Goal: Transaction & Acquisition: Purchase product/service

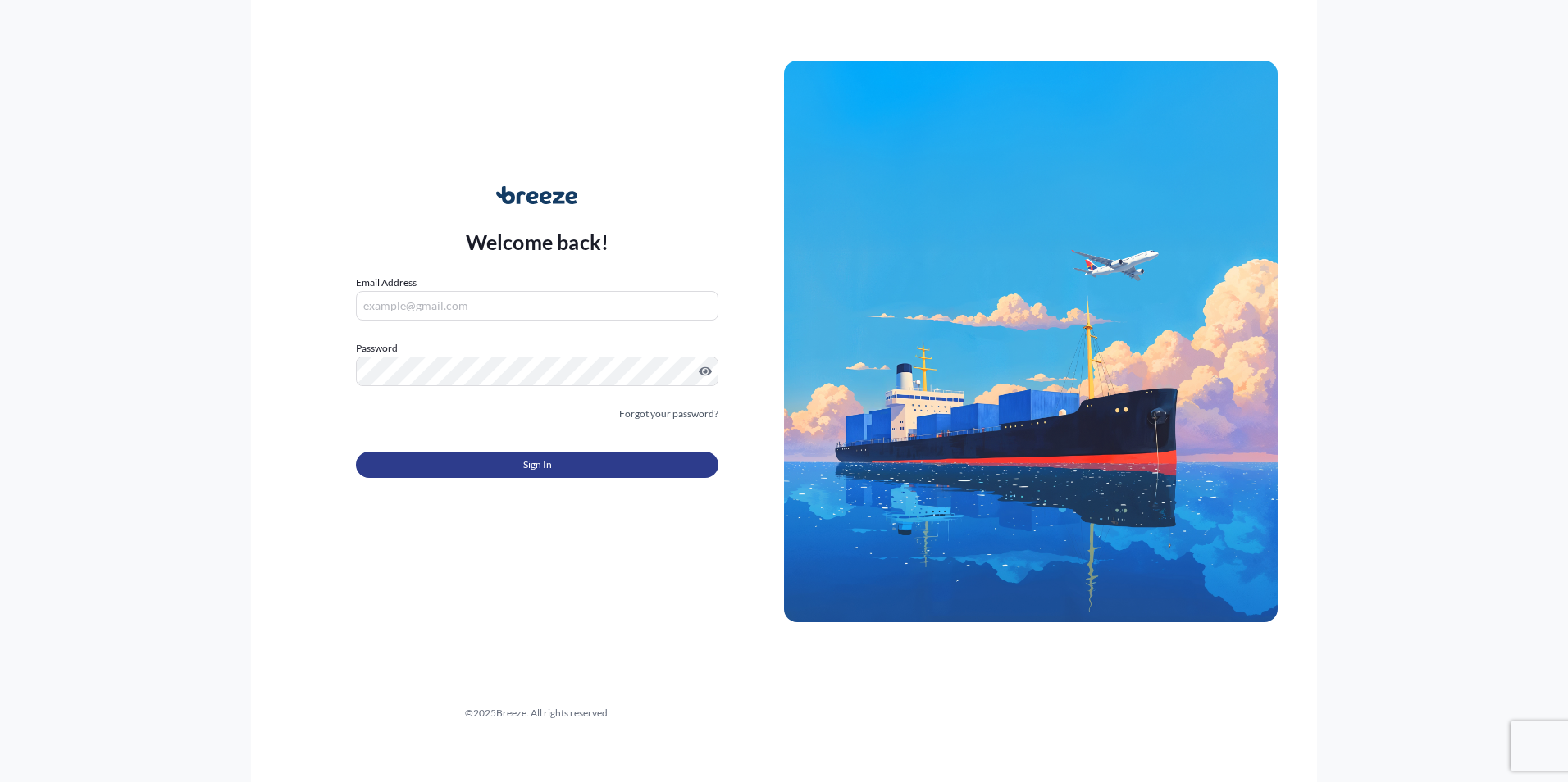
type input "[PERSON_NAME][EMAIL_ADDRESS][DOMAIN_NAME]"
click at [492, 470] on button "Sign In" at bounding box center [538, 465] width 363 height 26
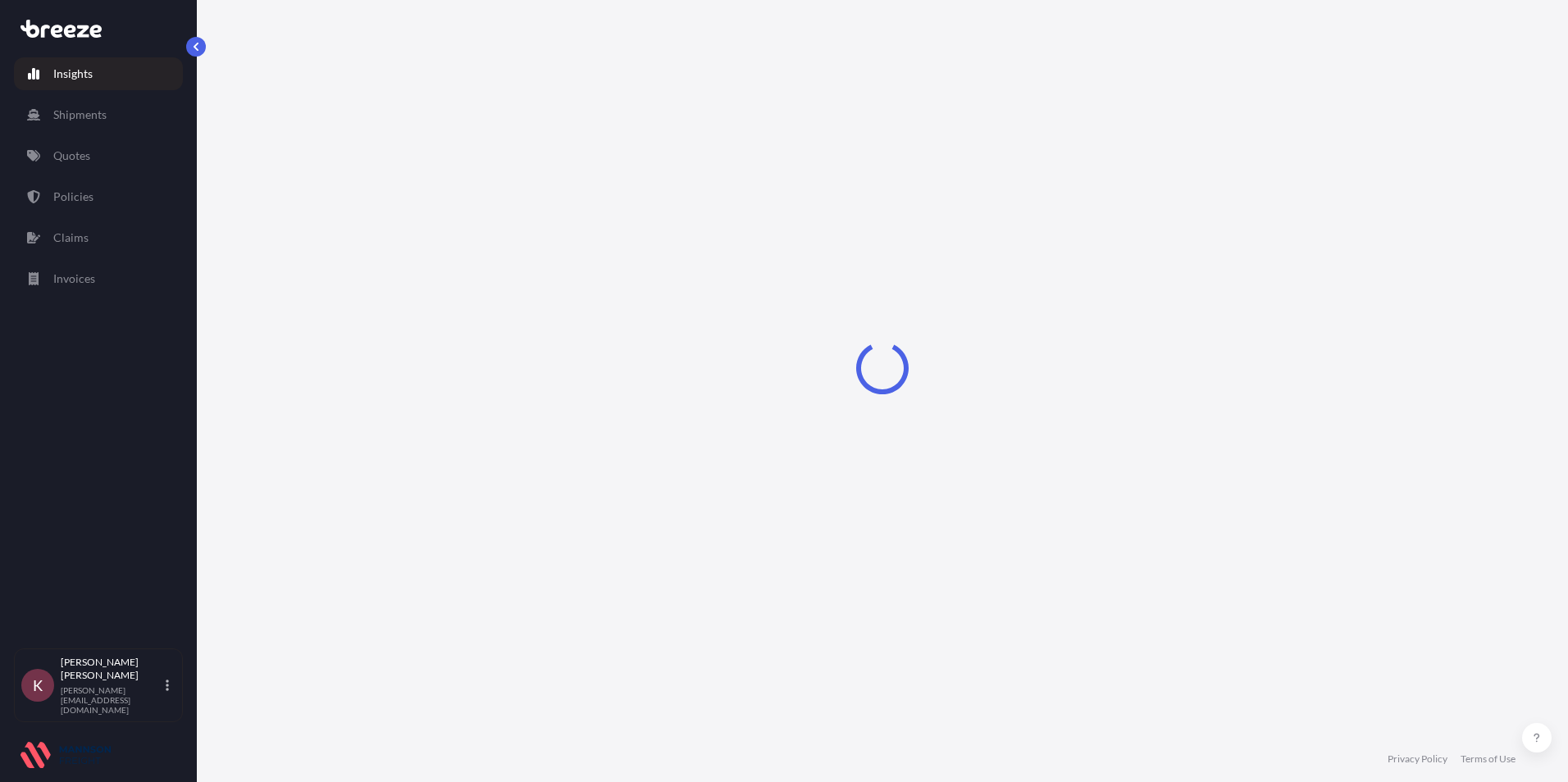
select select "2025"
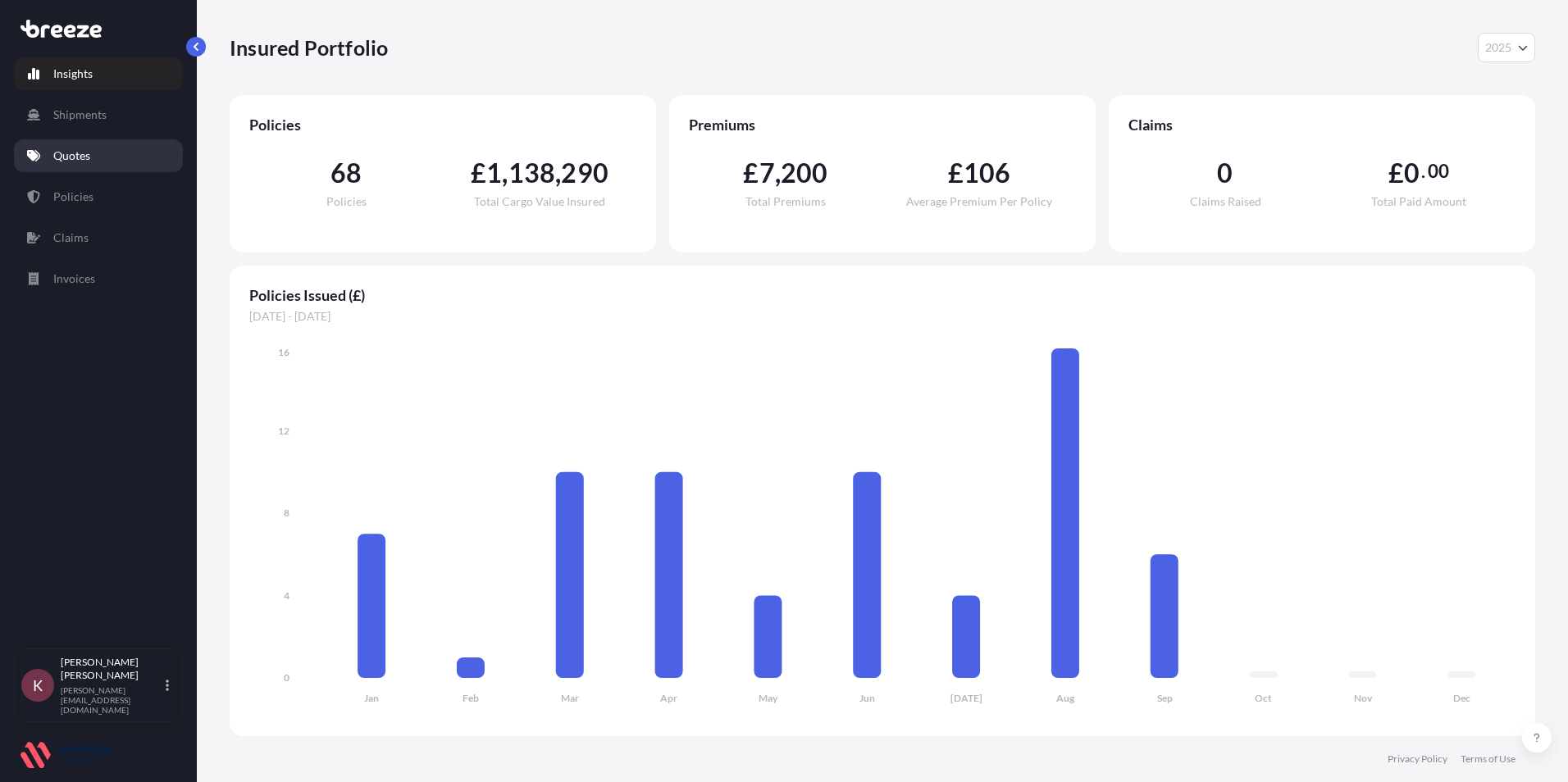
click at [95, 160] on link "Quotes" at bounding box center [97, 156] width 169 height 32
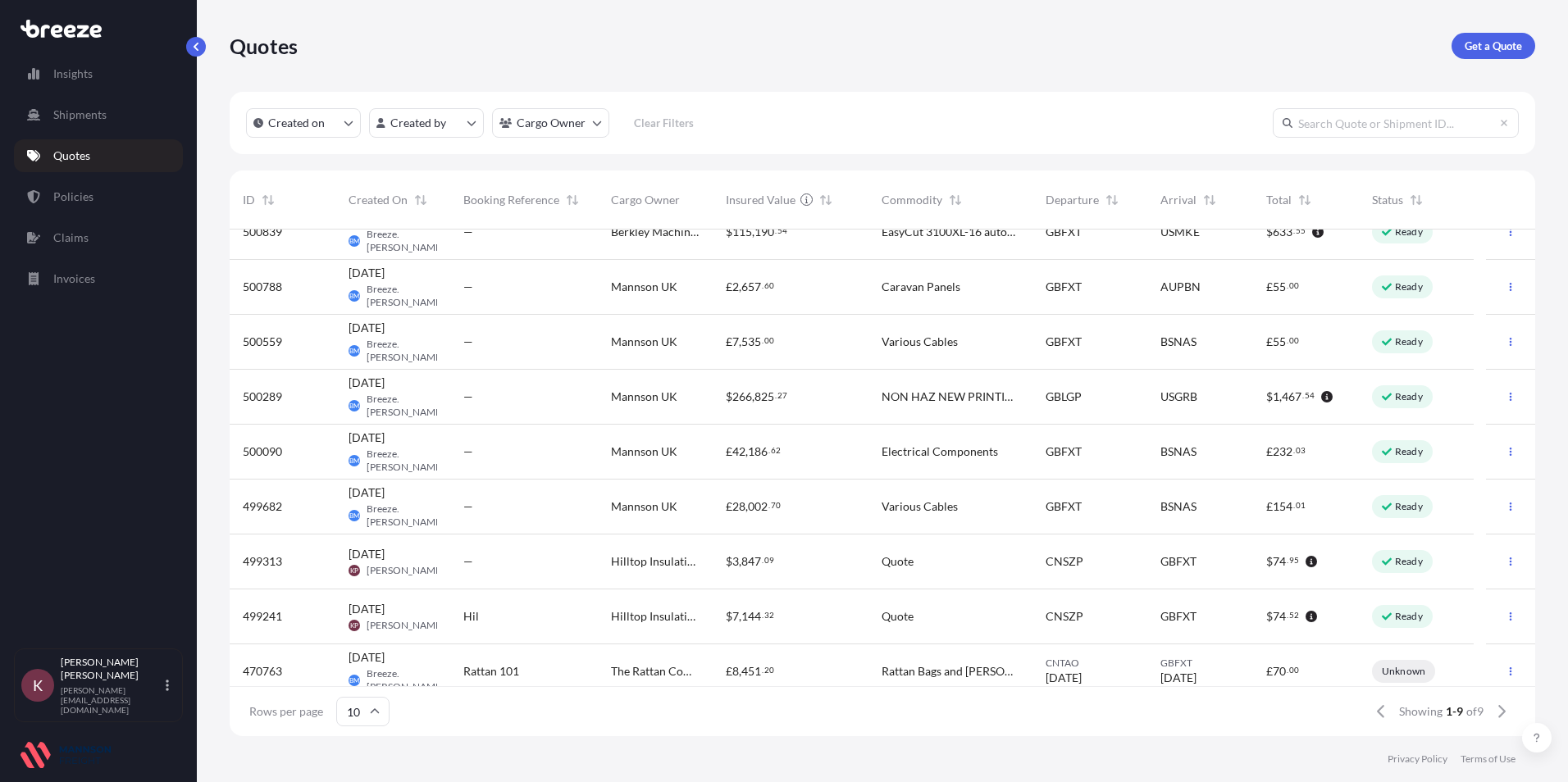
scroll to position [38, 0]
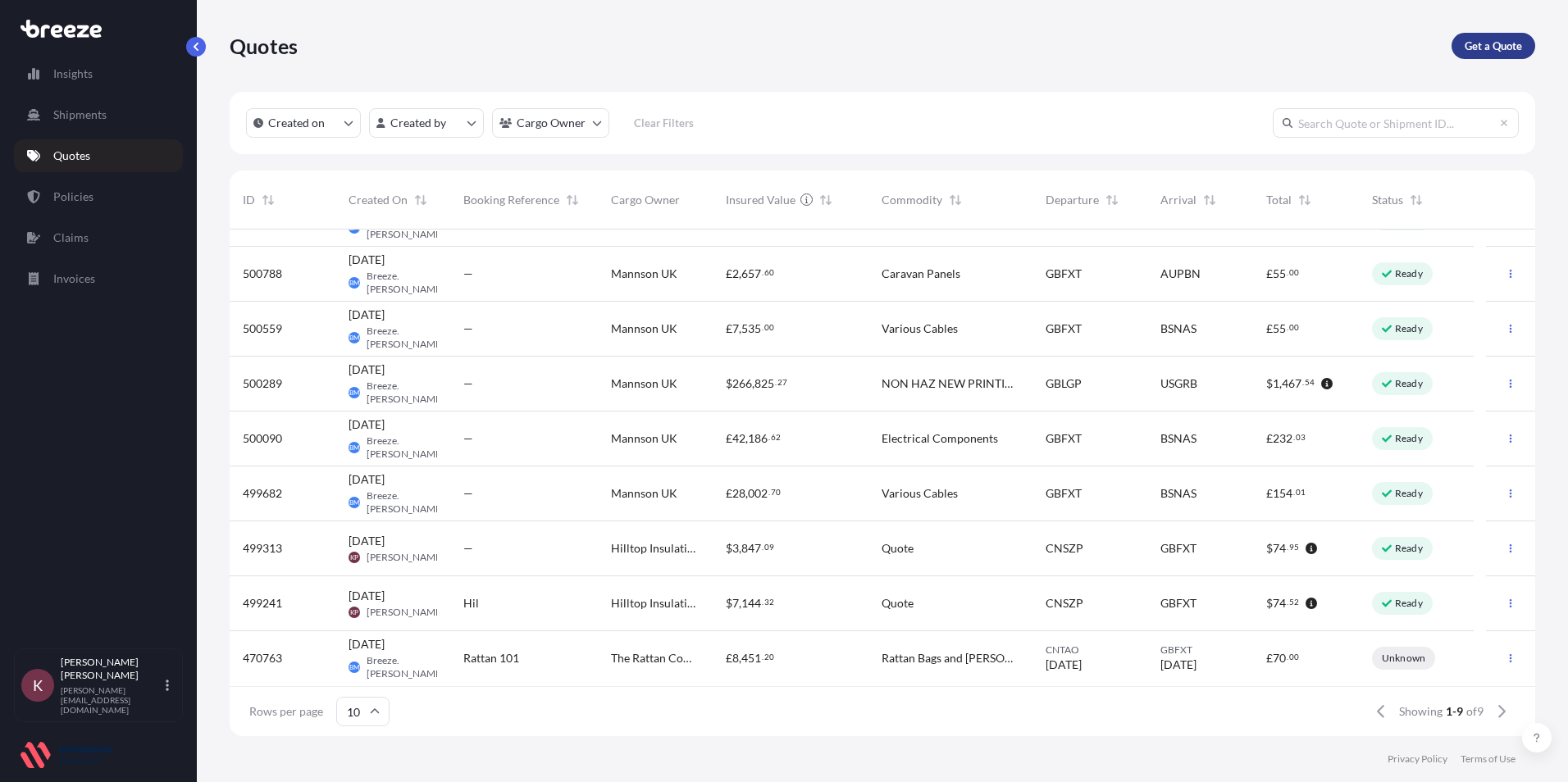
click at [1477, 50] on p "Get a Quote" at bounding box center [1494, 46] width 58 height 16
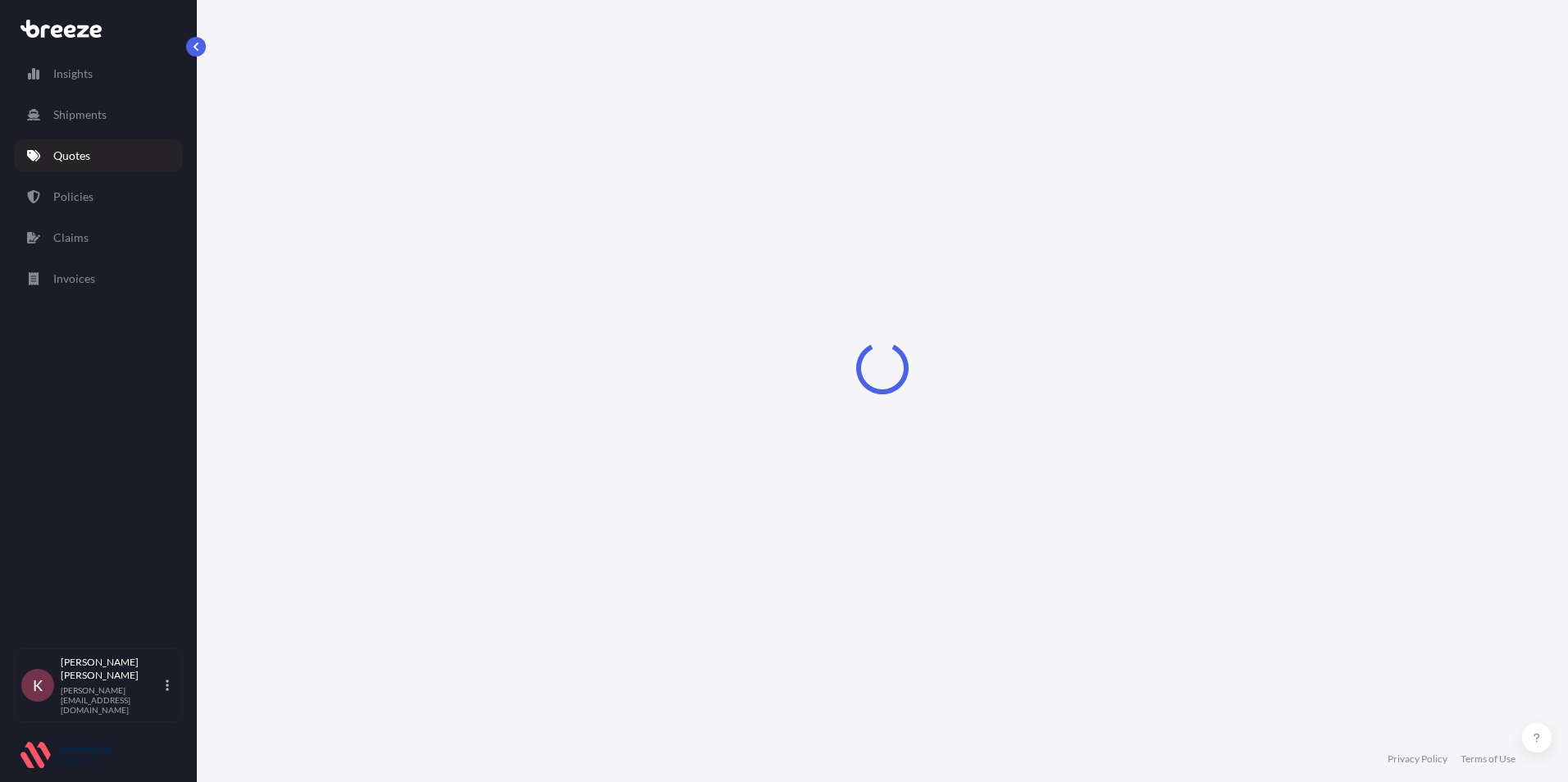
select select "Sea"
select select "1"
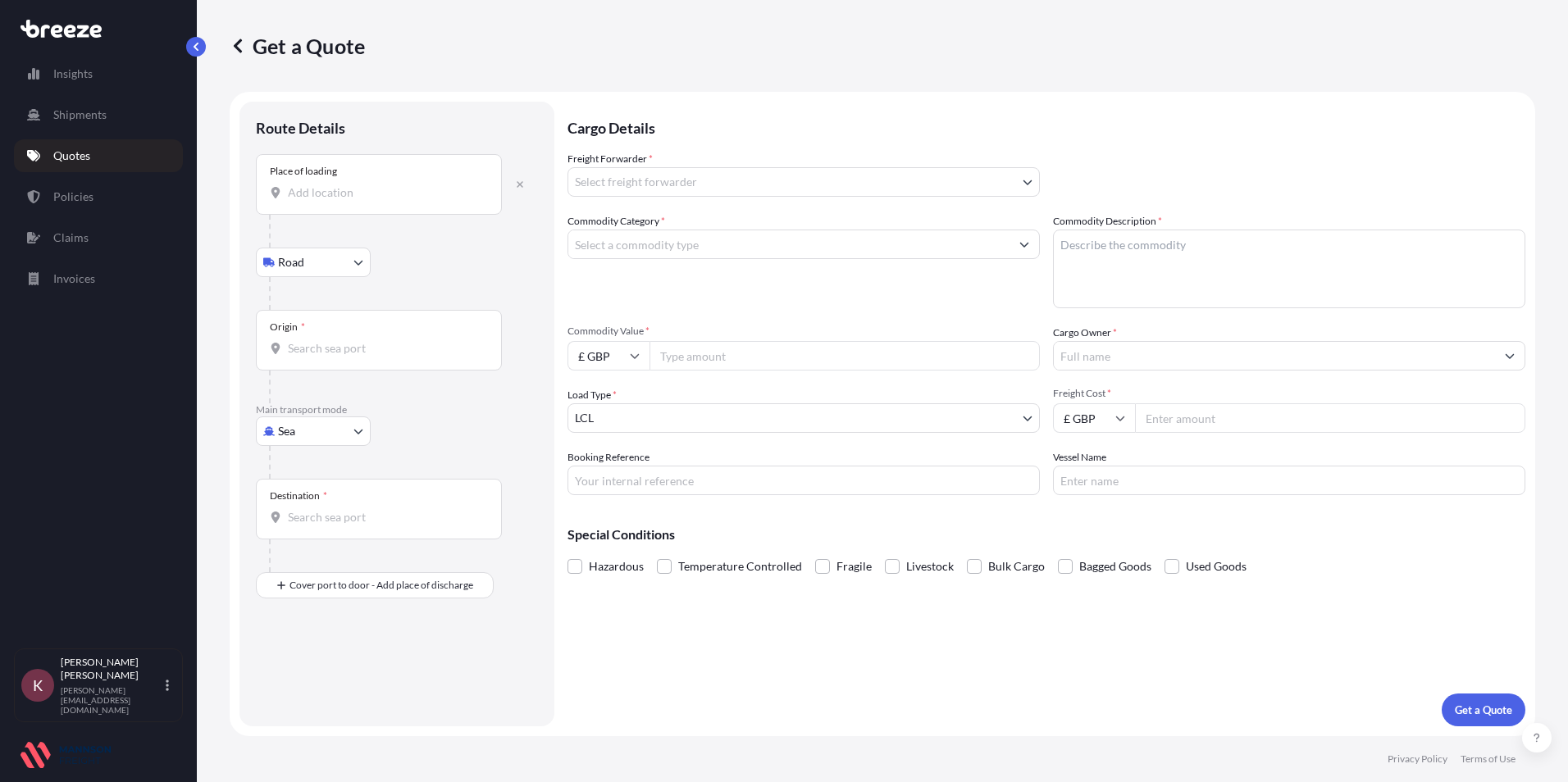
click at [306, 206] on div "Place of loading" at bounding box center [379, 184] width 246 height 60
click at [306, 201] on input "Place of loading" at bounding box center [384, 193] width 194 height 16
type input "[GEOGRAPHIC_DATA], [GEOGRAPHIC_DATA]"
click at [325, 340] on div "Origin *" at bounding box center [379, 346] width 246 height 60
click at [325, 347] on input "Origin *" at bounding box center [384, 355] width 194 height 16
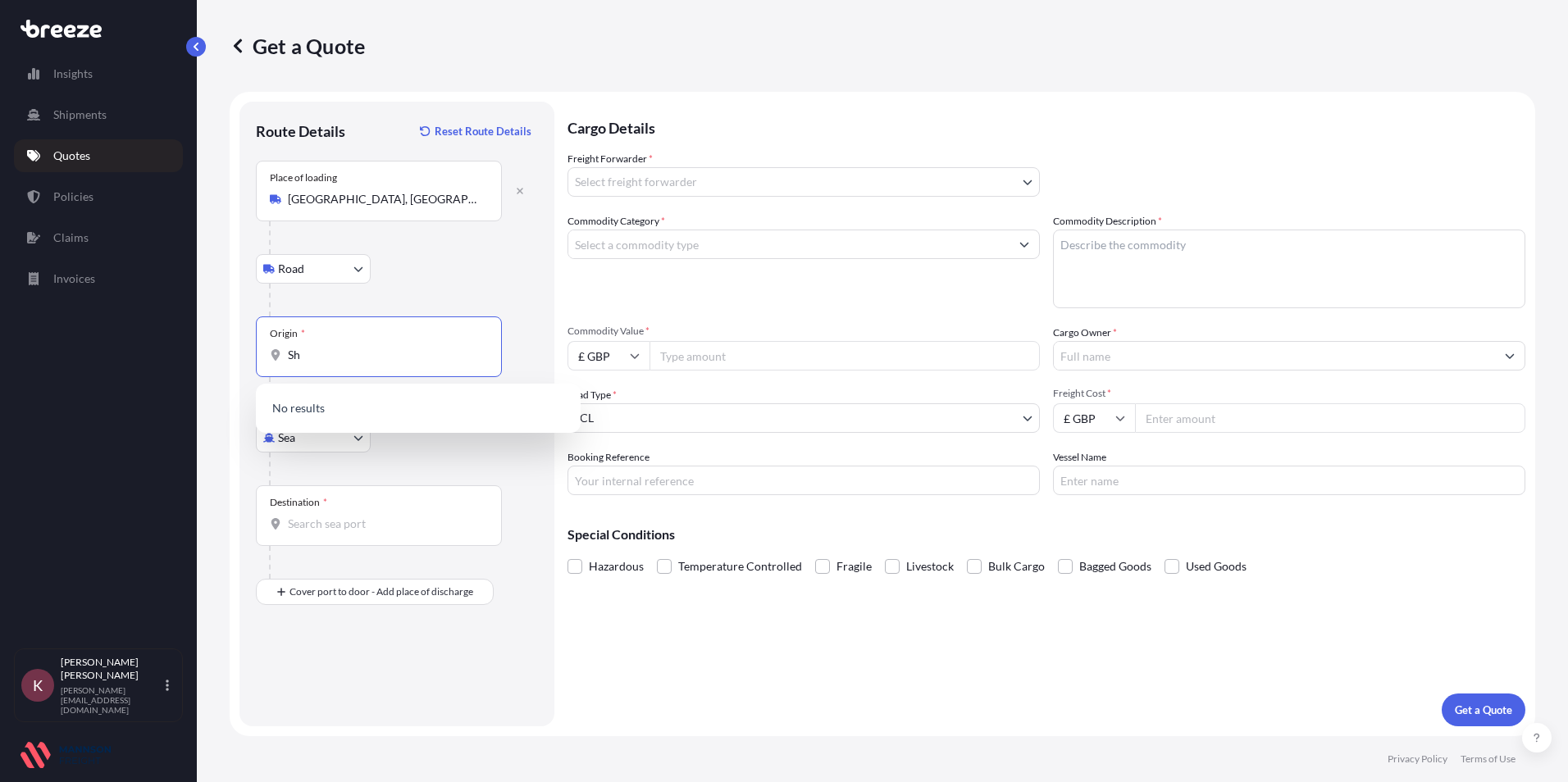
type input "S"
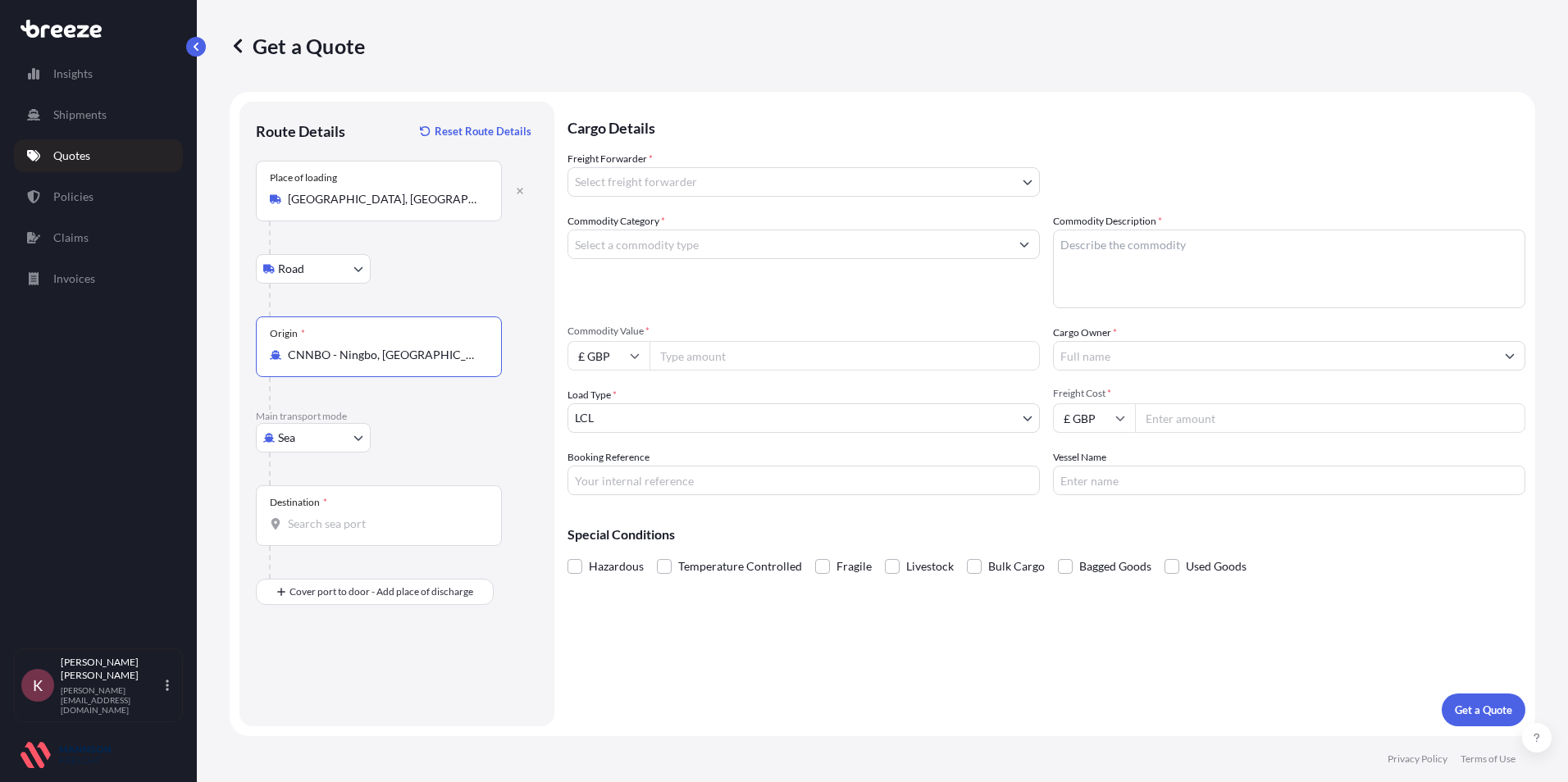
type input "CNNBO - Ningbo, [GEOGRAPHIC_DATA]"
click at [325, 530] on input "Destination *" at bounding box center [384, 524] width 194 height 16
click at [320, 583] on span "GBFXT - Felixstowe, [GEOGRAPHIC_DATA]" at bounding box center [422, 579] width 222 height 16
type input "GBFXT - Felixstowe, [GEOGRAPHIC_DATA]"
click at [309, 679] on input "Place of Discharge" at bounding box center [384, 680] width 194 height 16
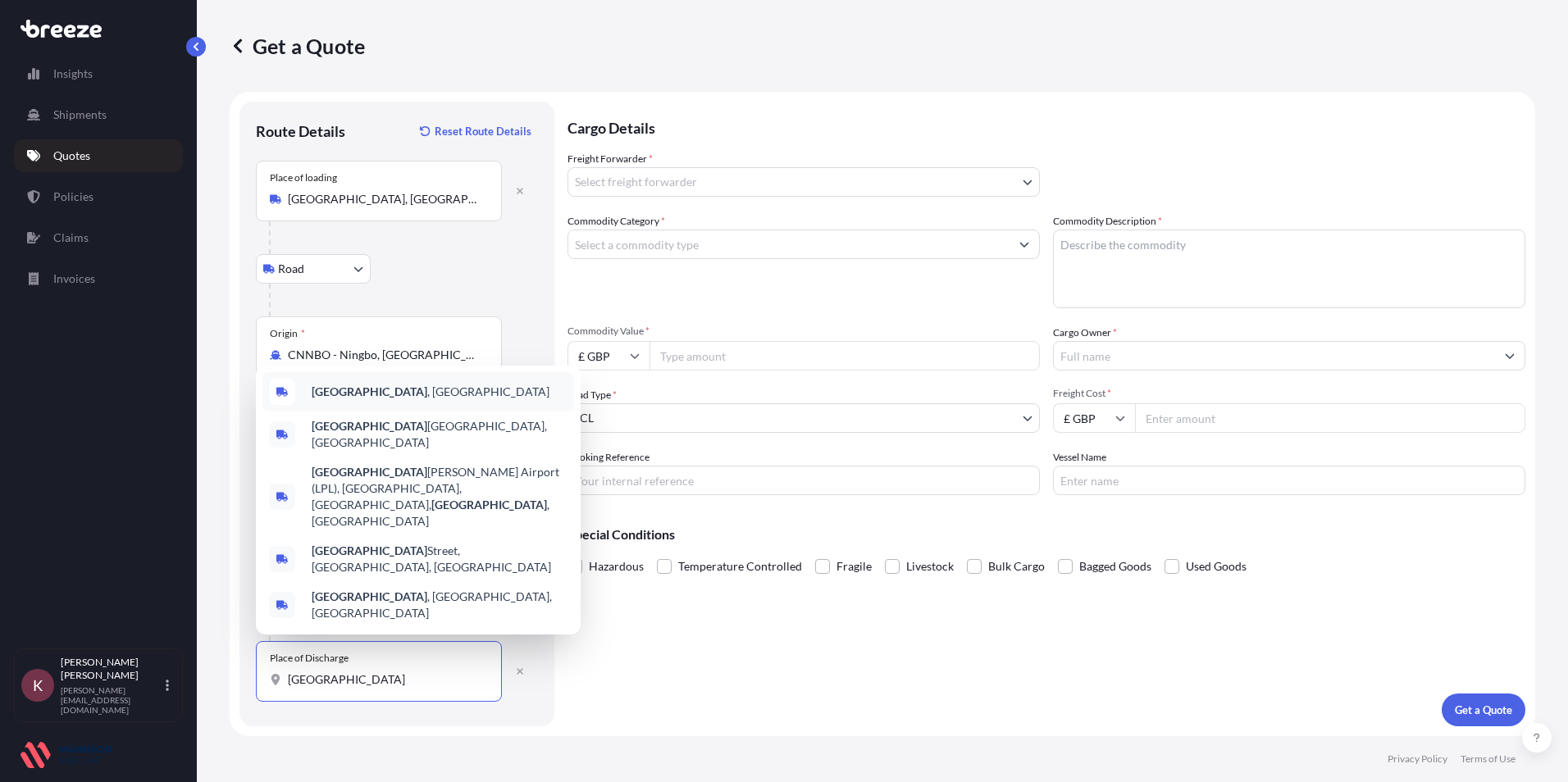
click at [358, 400] on span "[GEOGRAPHIC_DATA] , [GEOGRAPHIC_DATA]" at bounding box center [430, 392] width 238 height 16
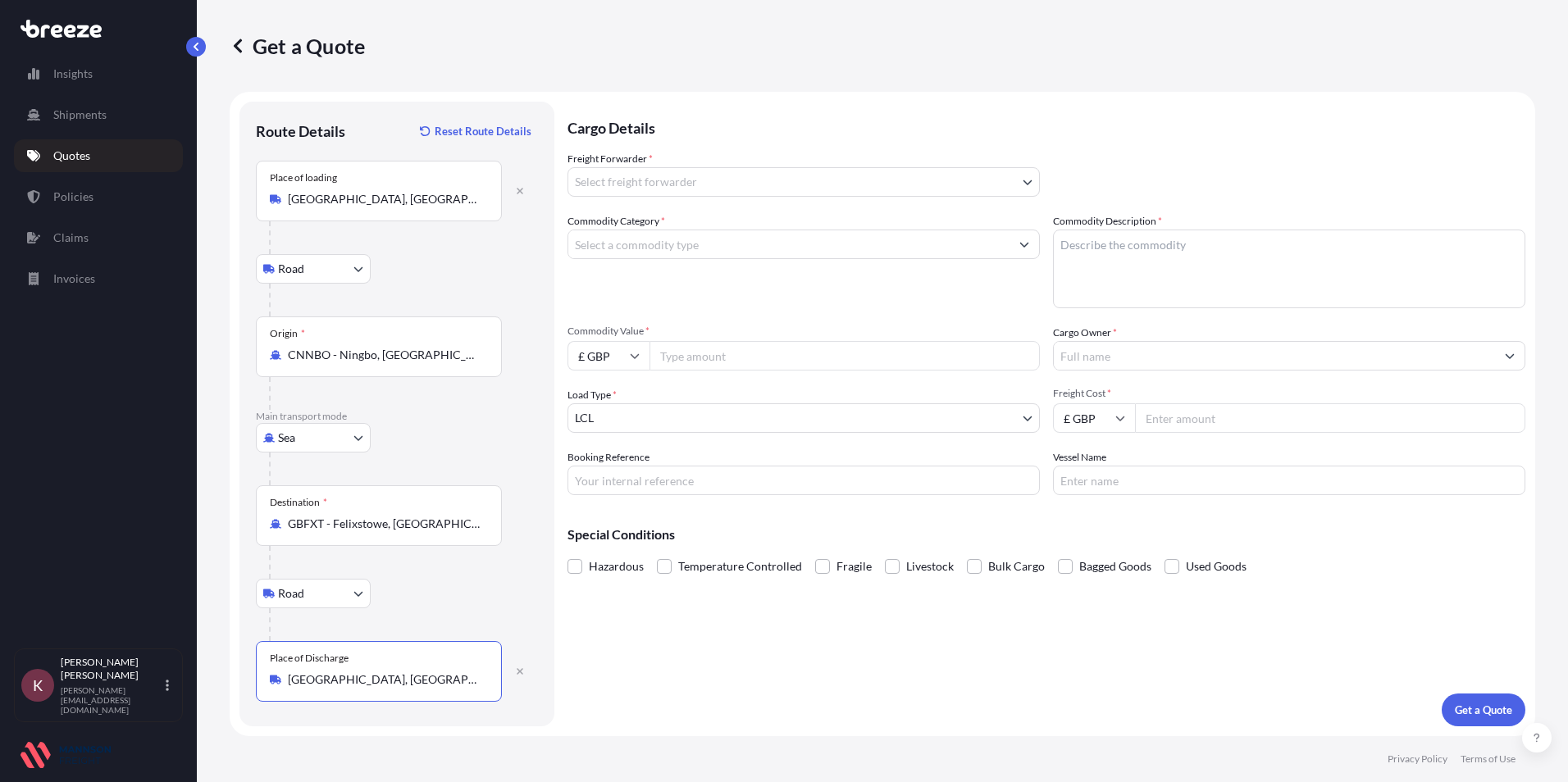
type input "[GEOGRAPHIC_DATA], [GEOGRAPHIC_DATA]"
click at [701, 173] on body "0 options available. 5 options available. Insights Shipments Quotes Policies Cl…" at bounding box center [784, 391] width 1568 height 782
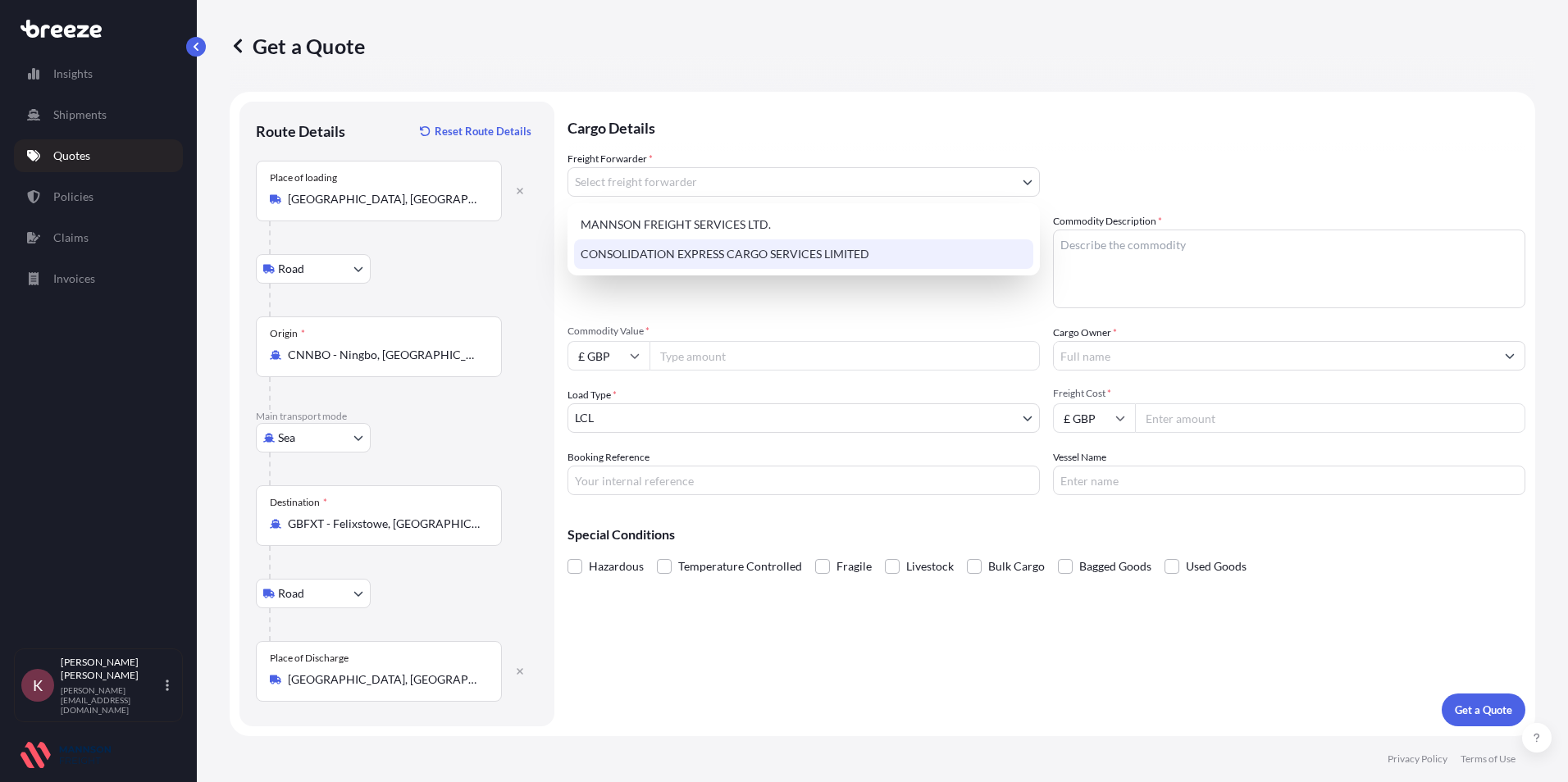
click at [651, 253] on div "CONSOLIDATION EXPRESS CARGO SERVICES LIMITED" at bounding box center [803, 253] width 459 height 30
select select "31421"
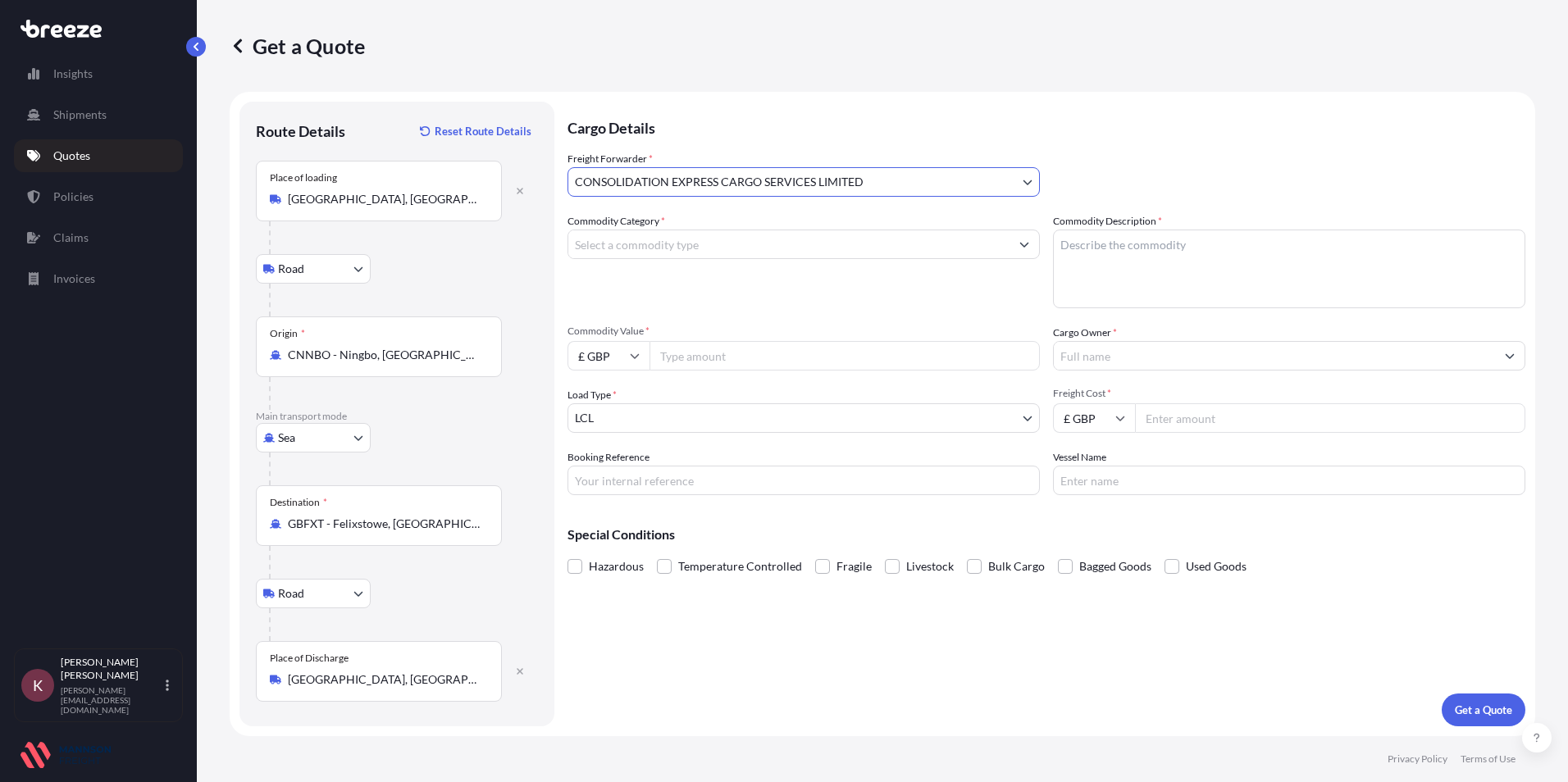
click at [601, 252] on input "Commodity Category *" at bounding box center [789, 244] width 441 height 30
type input "Miscellaneous Manufactured Articles"
type textarea "Auto Spare Parts"
click at [638, 358] on icon at bounding box center [634, 355] width 10 height 10
drag, startPoint x: 601, startPoint y: 471, endPoint x: 635, endPoint y: 456, distance: 37.2
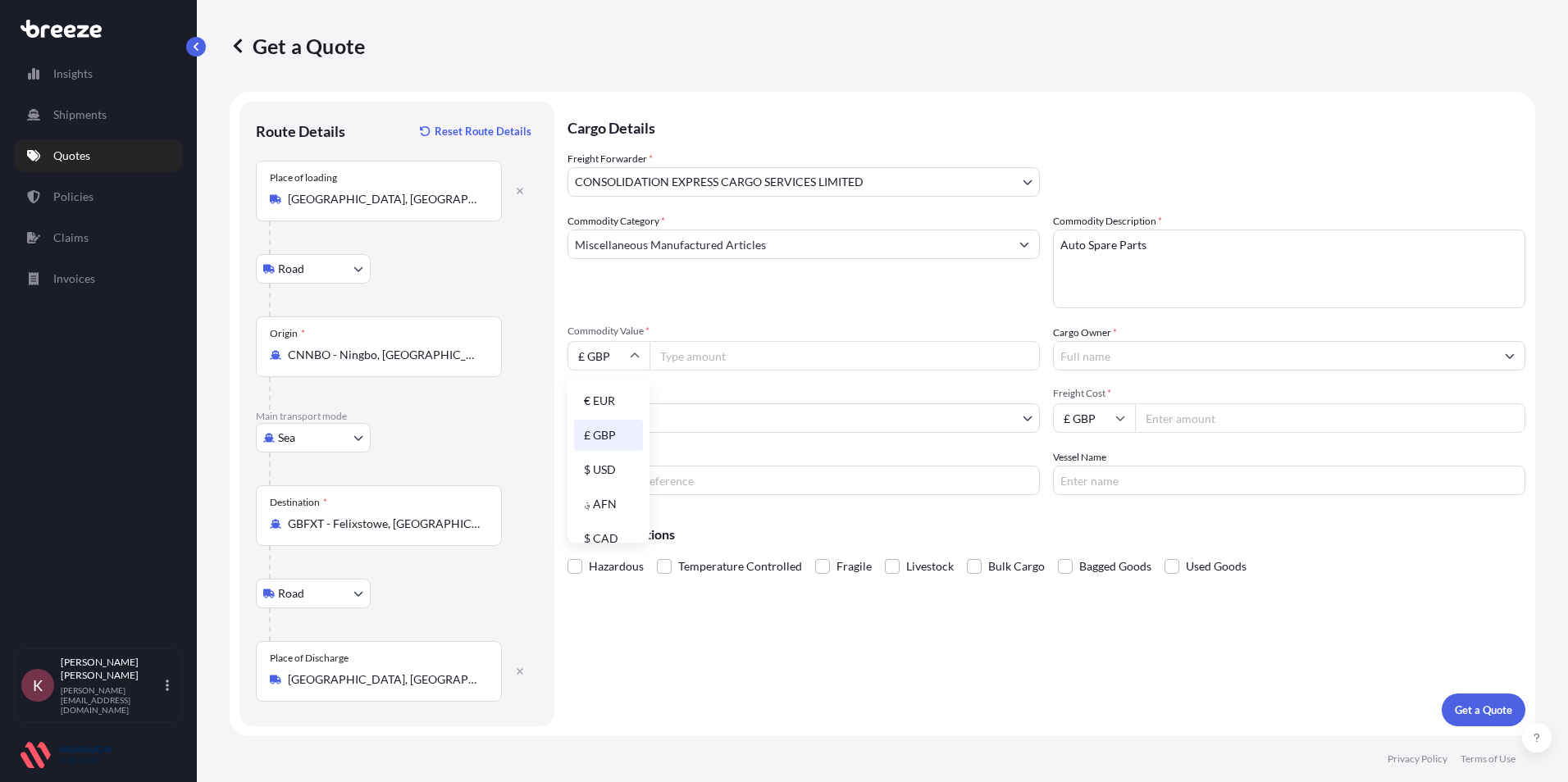
click at [602, 472] on div "$ USD" at bounding box center [608, 470] width 69 height 32
type input "$ USD"
click at [716, 365] on input "Commodity Value *" at bounding box center [844, 355] width 391 height 30
click at [671, 357] on input "Commodity Value *" at bounding box center [844, 355] width 391 height 30
type input "4506.0"
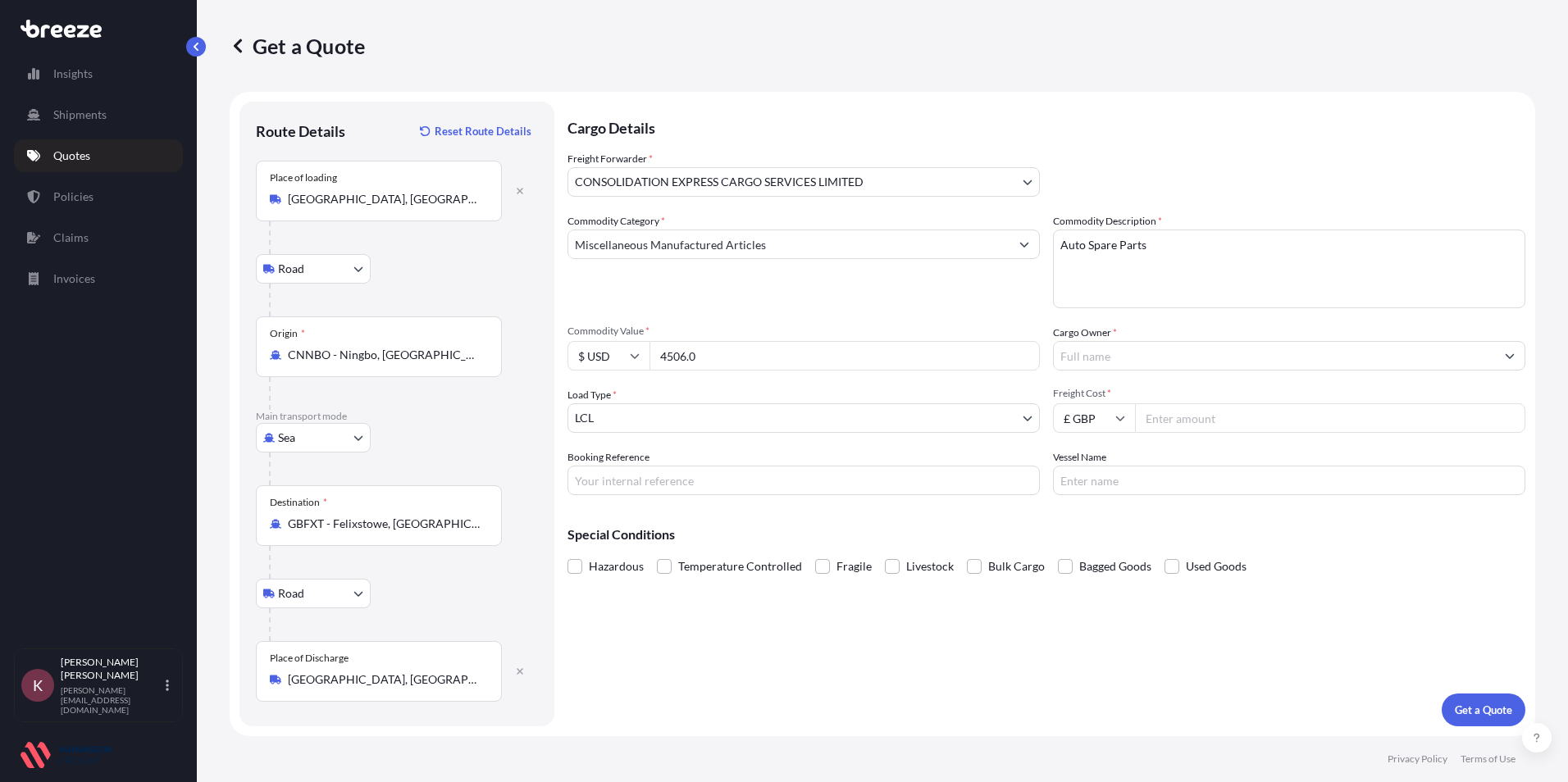
click at [1120, 357] on input "Cargo Owner *" at bounding box center [1274, 355] width 441 height 30
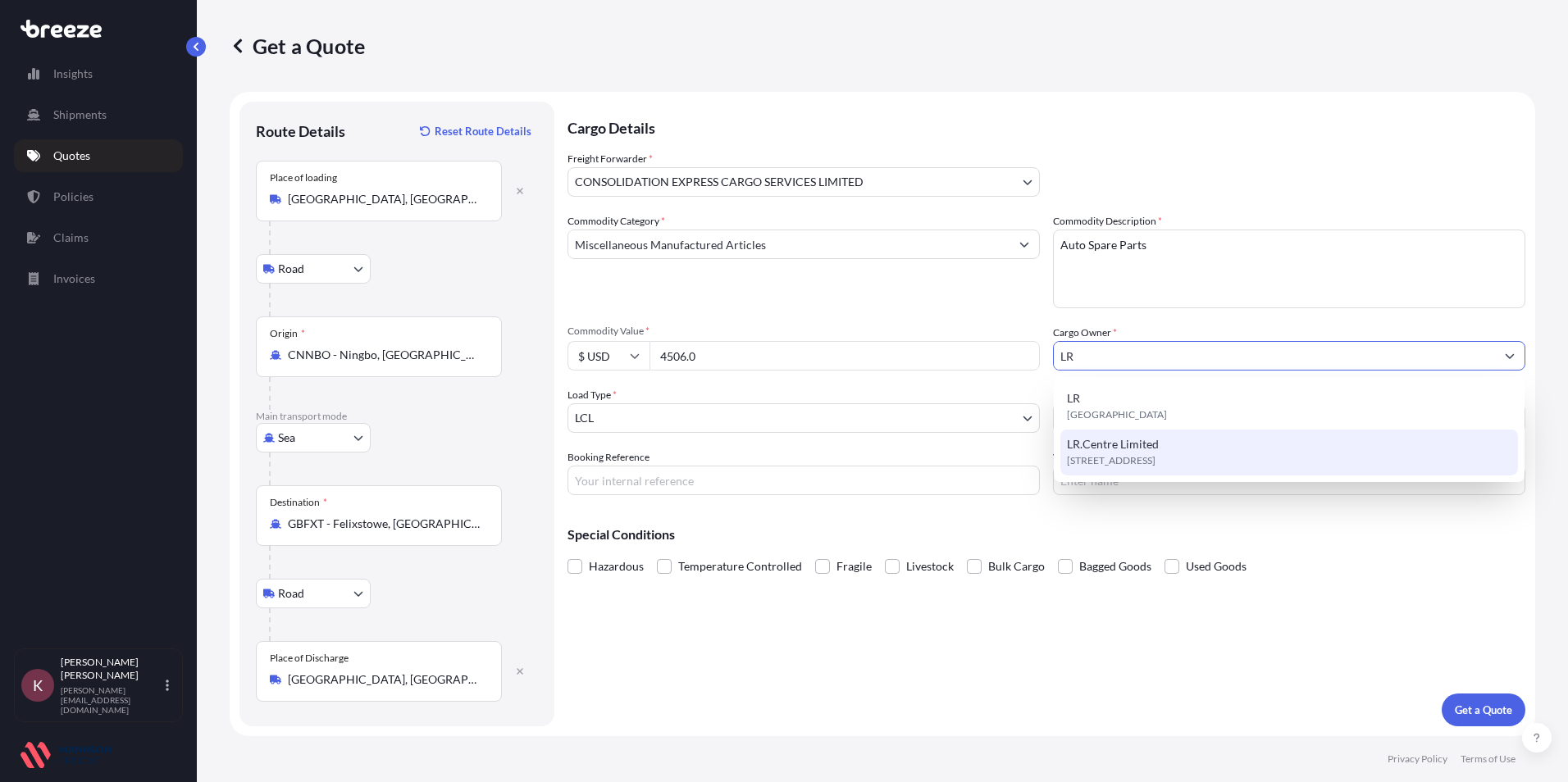
click at [1119, 462] on span "[STREET_ADDRESS]" at bounding box center [1111, 461] width 88 height 16
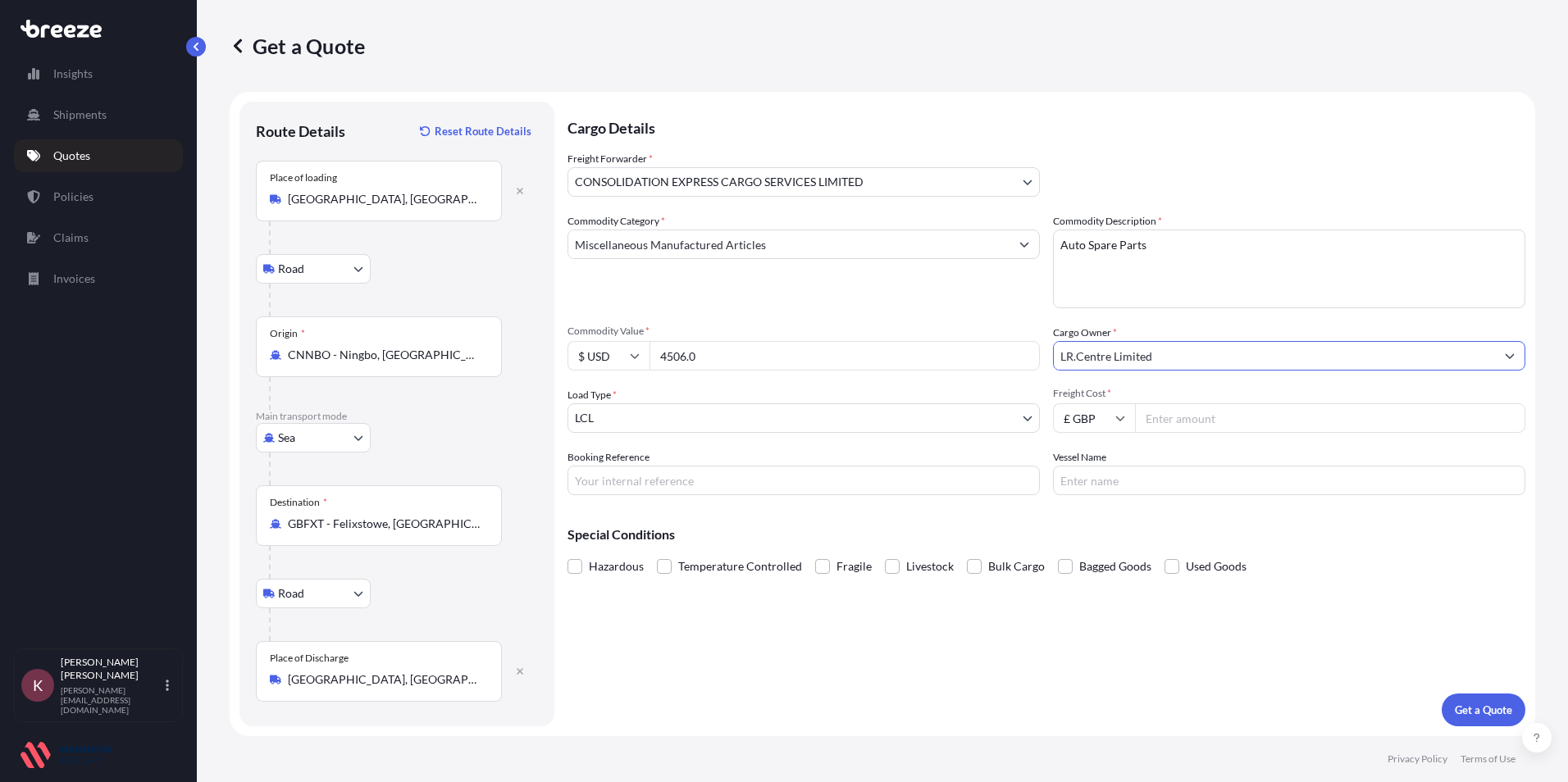
type input "LR.Centre Limited"
click at [1179, 419] on input "Freight Cost *" at bounding box center [1330, 418] width 391 height 30
type input "330"
click at [719, 483] on input "Booking Reference" at bounding box center [804, 480] width 473 height 30
click at [641, 481] on input "Booking Reference" at bounding box center [804, 480] width 473 height 30
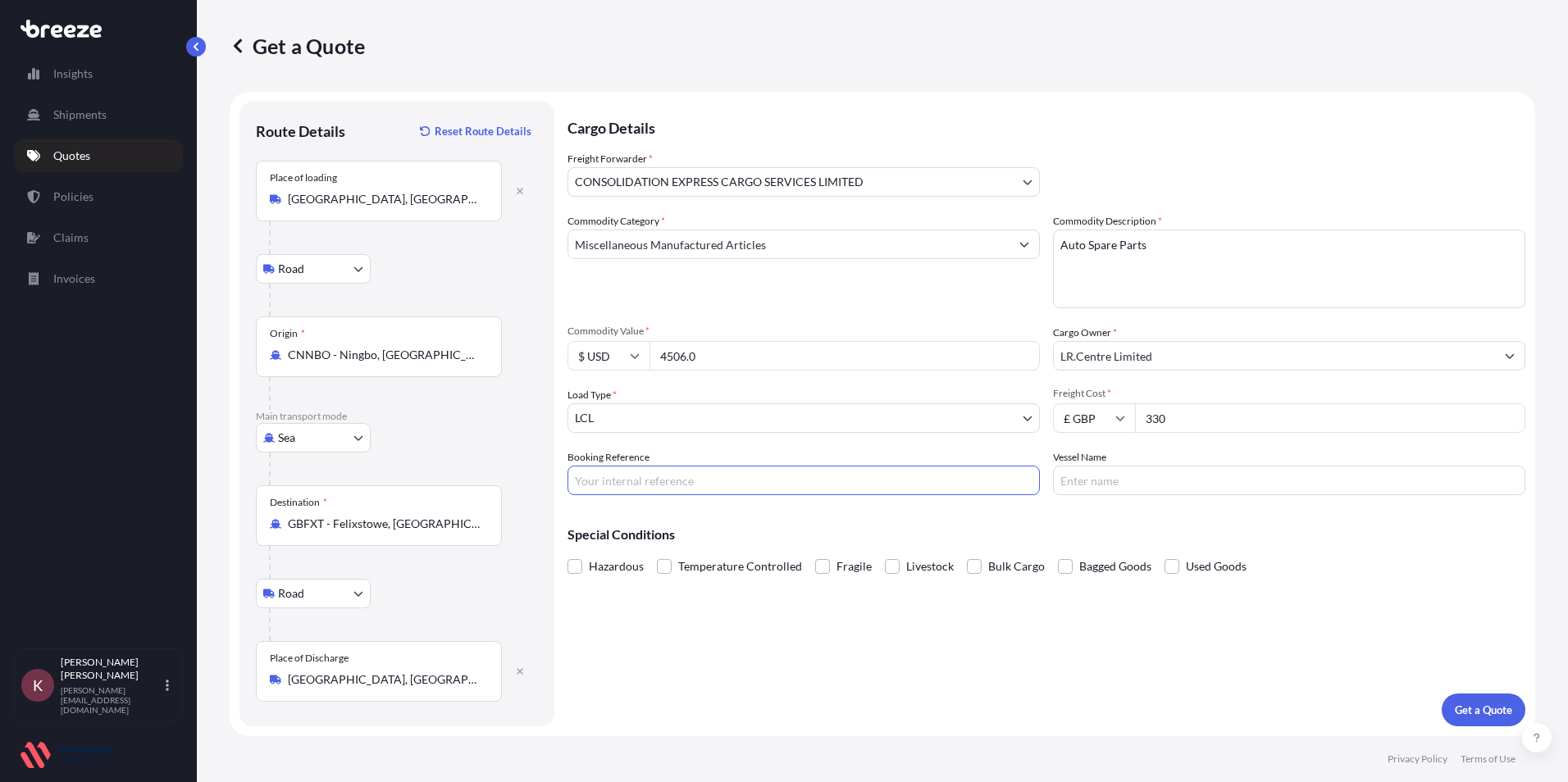
paste input "LRPARTS 109"
type input "LRPARTS 109"
click at [1127, 487] on input "Vessel Name" at bounding box center [1289, 480] width 473 height 30
click at [1105, 486] on input "Vessel Name" at bounding box center [1289, 480] width 473 height 30
type input "Ever Ace"
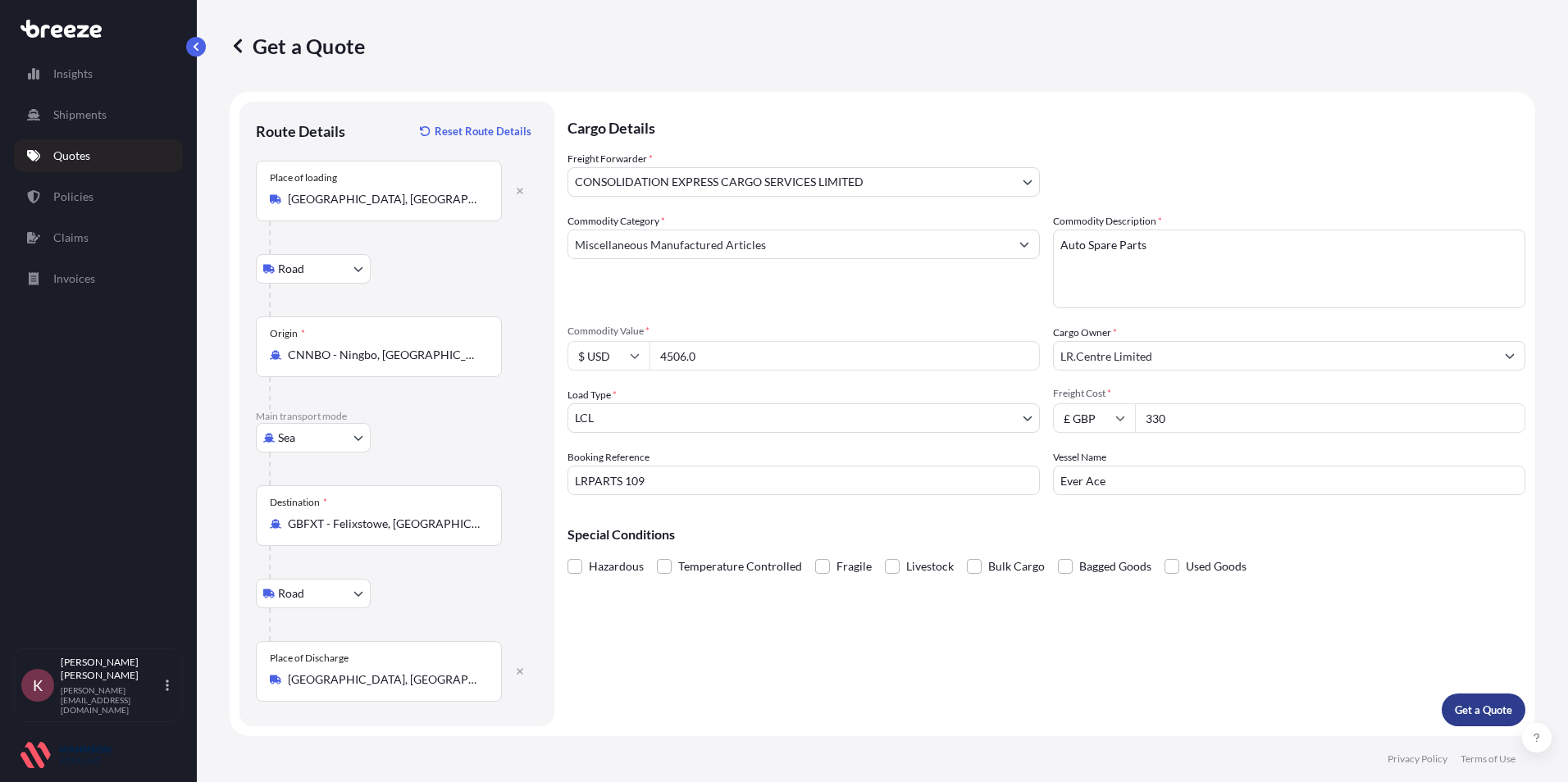
click at [1486, 704] on p "Get a Quote" at bounding box center [1484, 710] width 58 height 16
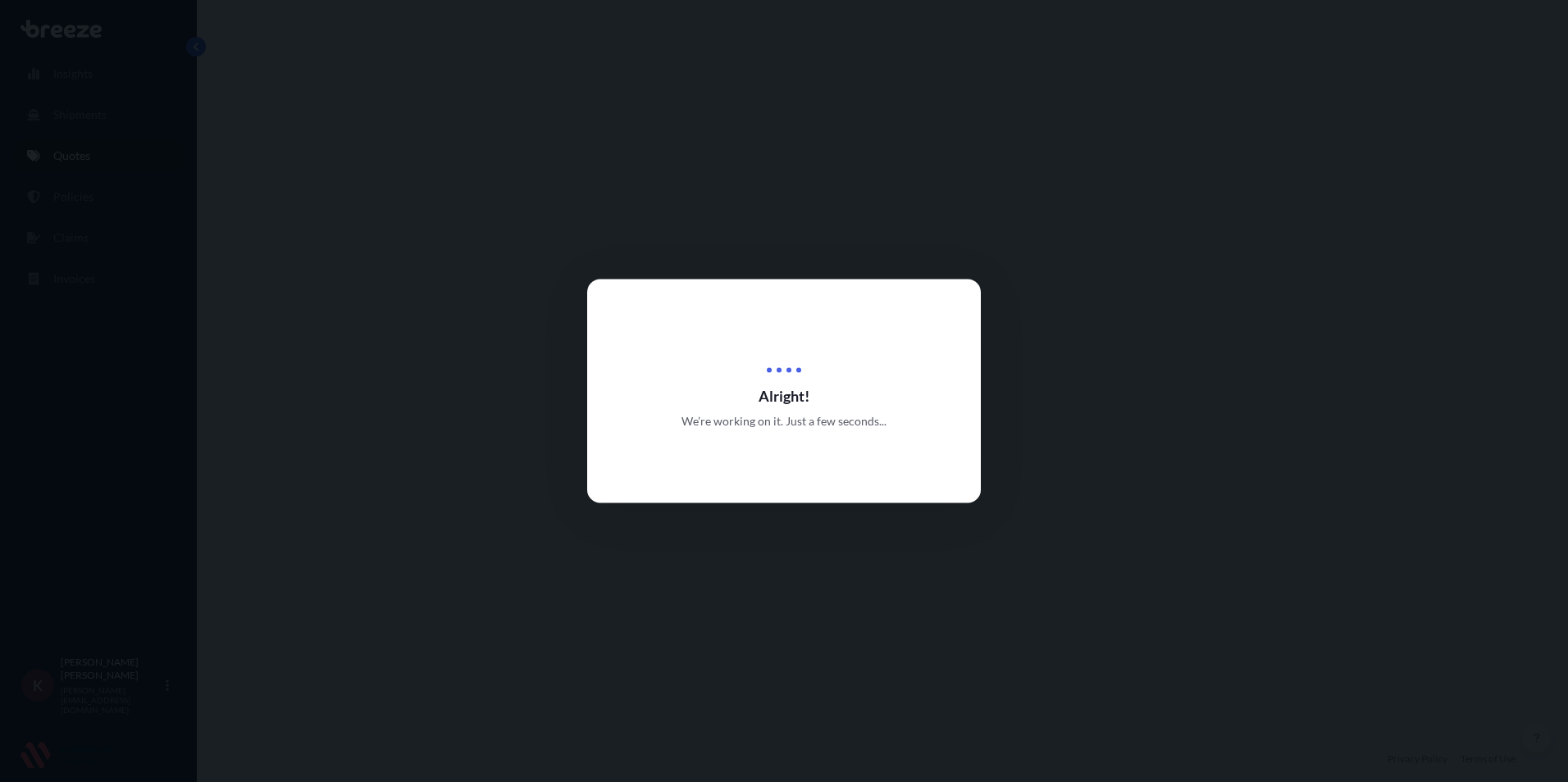
select select "Road"
select select "Sea"
select select "Road"
select select "31421"
select select "1"
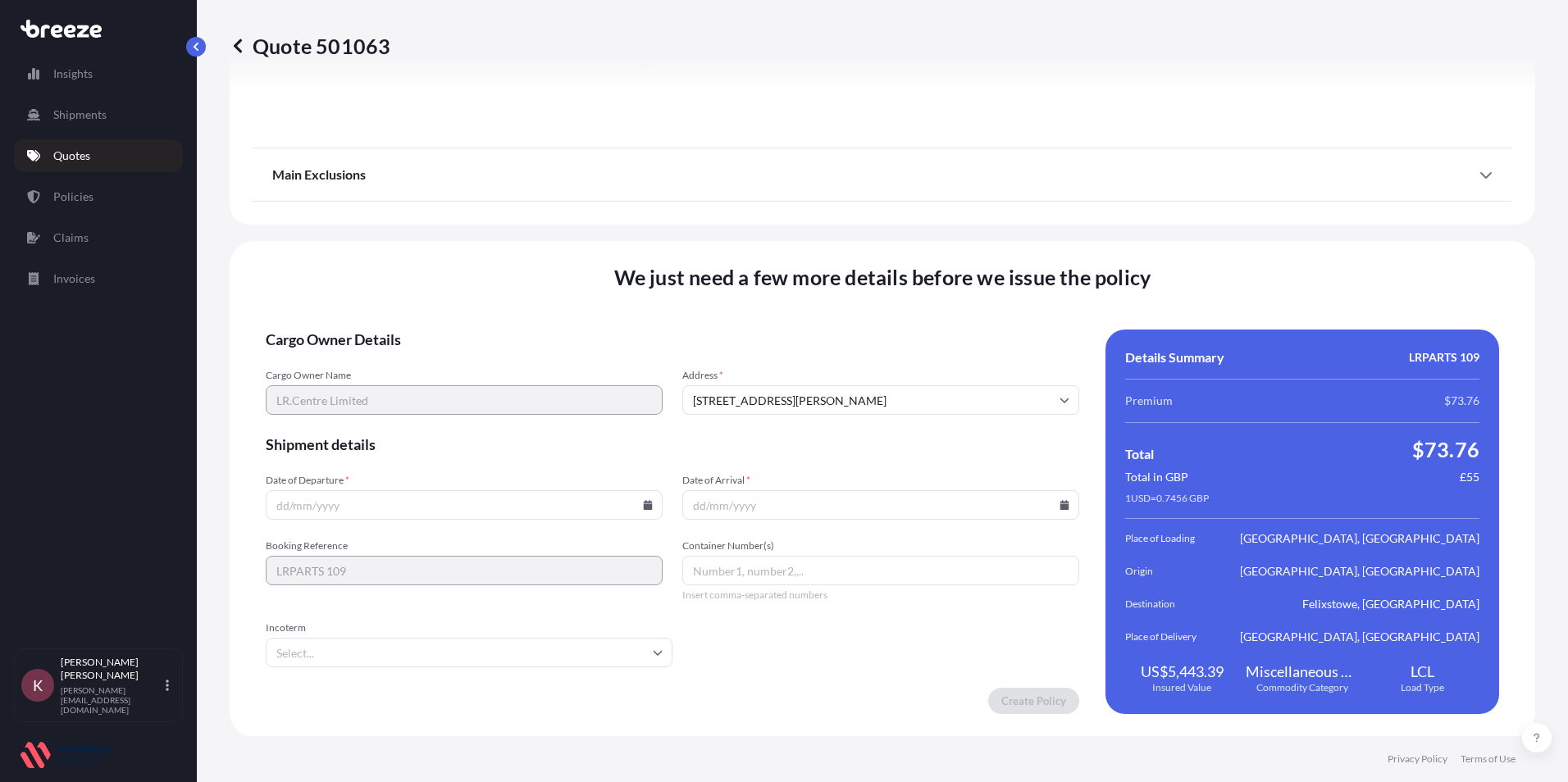
scroll to position [2147, 0]
click at [646, 507] on icon at bounding box center [649, 504] width 9 height 10
click at [504, 296] on button "3" at bounding box center [501, 296] width 26 height 26
type input "[DATE]"
click at [1058, 511] on input "Date of Arrival *" at bounding box center [881, 504] width 397 height 30
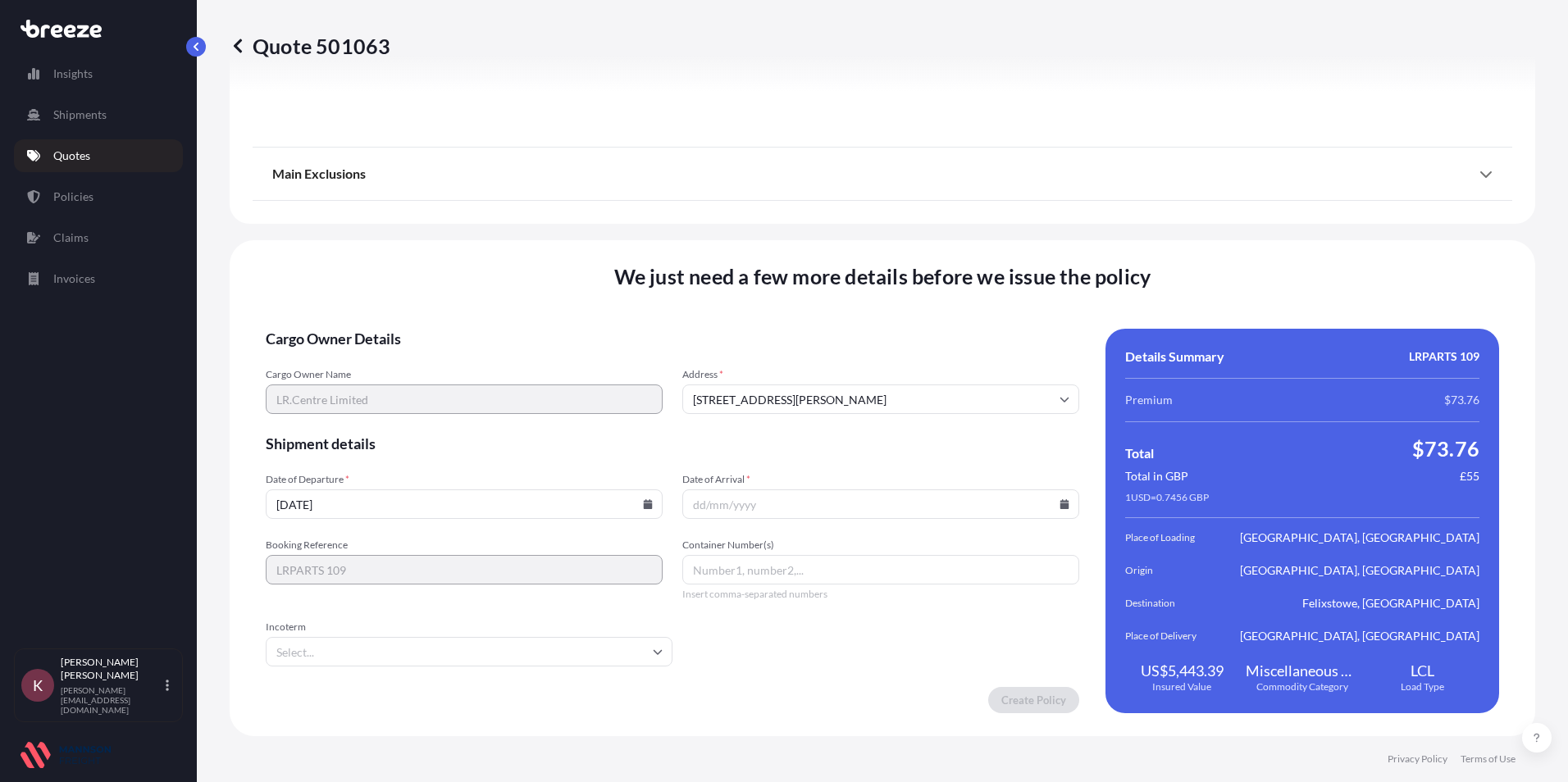
click at [1051, 503] on input "Date of Arrival *" at bounding box center [881, 504] width 397 height 30
click at [736, 511] on input "Date of Arrival *" at bounding box center [881, 504] width 397 height 30
click at [1061, 501] on icon at bounding box center [1065, 504] width 9 height 10
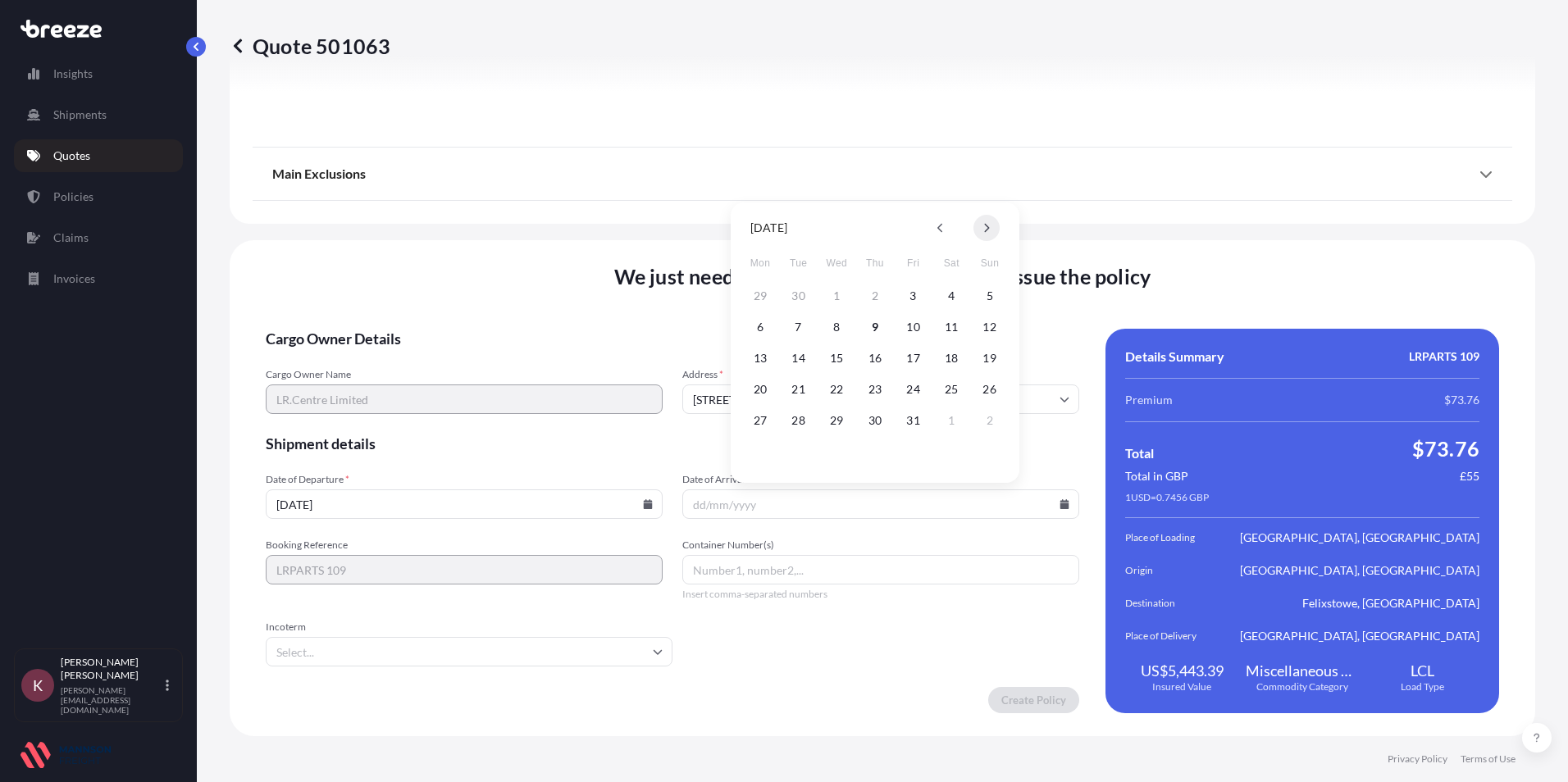
click at [980, 230] on button at bounding box center [986, 227] width 26 height 26
click at [800, 361] on button "11" at bounding box center [798, 358] width 26 height 26
type input "[DATE]"
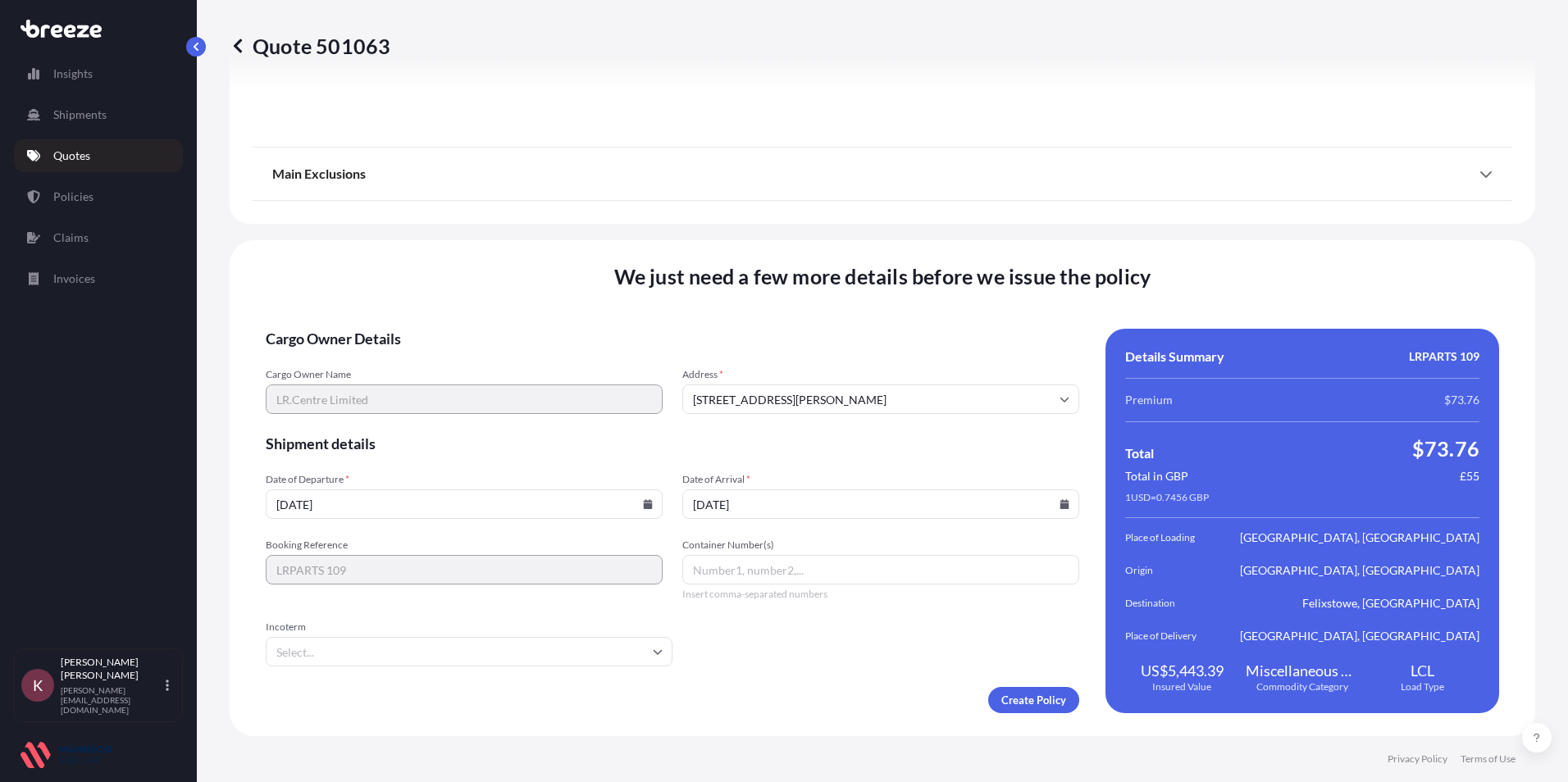
click at [759, 576] on input "Container Number(s)" at bounding box center [881, 570] width 397 height 30
click at [756, 574] on input "Container Number(s)" at bounding box center [881, 570] width 397 height 30
type input "EGHU8507308"
click at [296, 655] on input "Incoterm" at bounding box center [469, 651] width 407 height 30
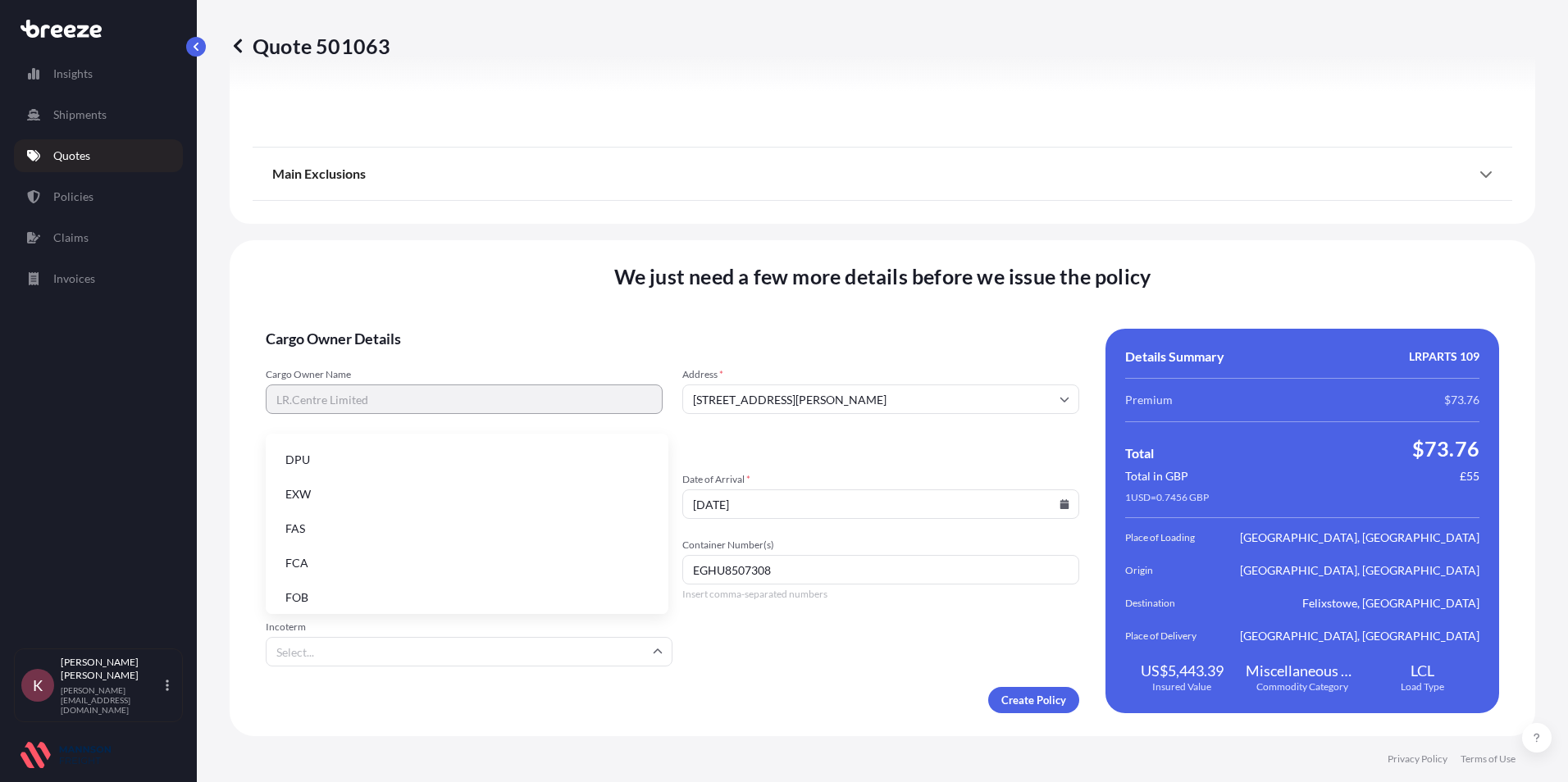
scroll to position [208, 0]
click at [288, 591] on li "FOB" at bounding box center [467, 592] width 390 height 32
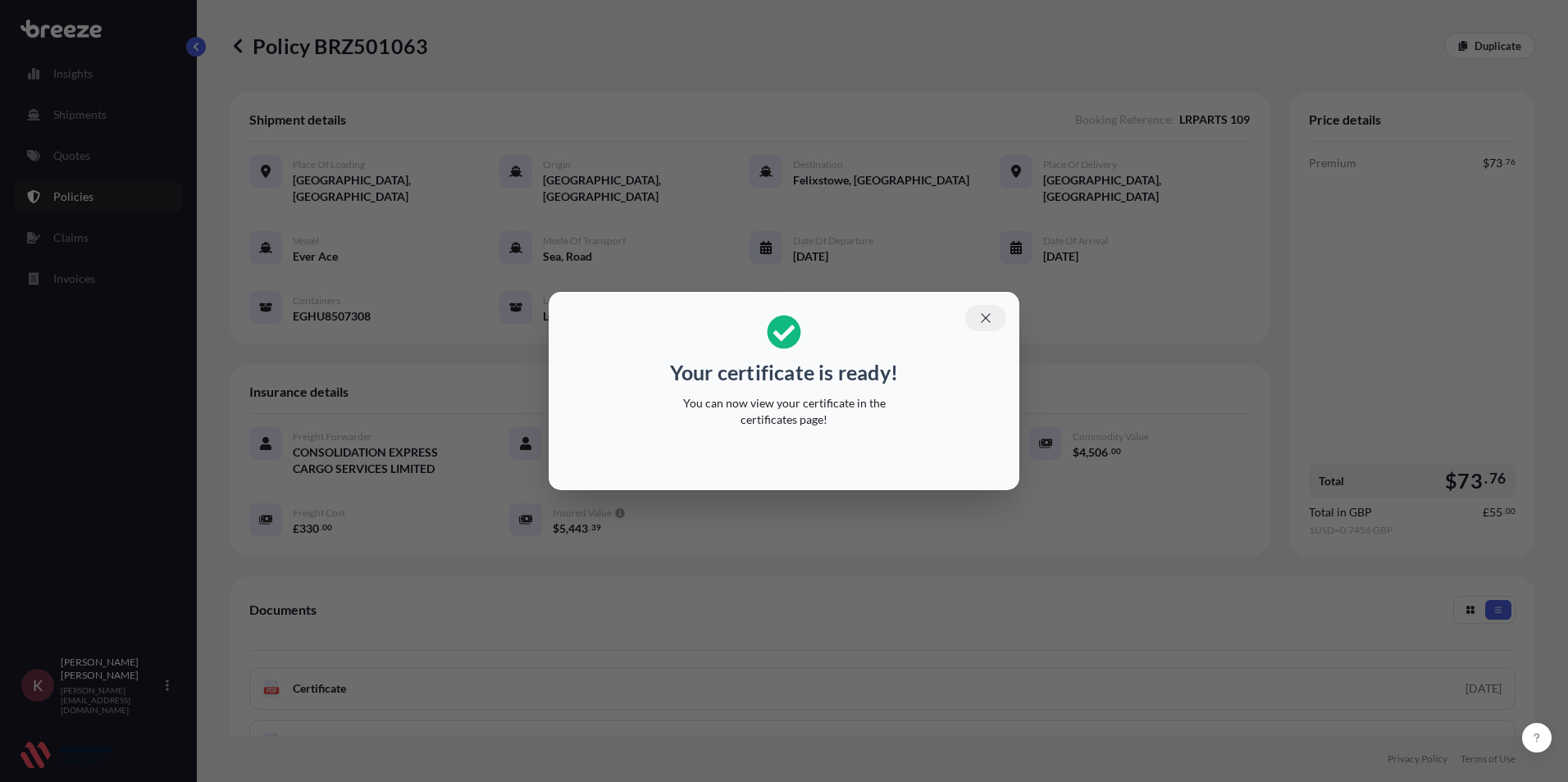
click at [984, 317] on icon "button" at bounding box center [985, 317] width 9 height 9
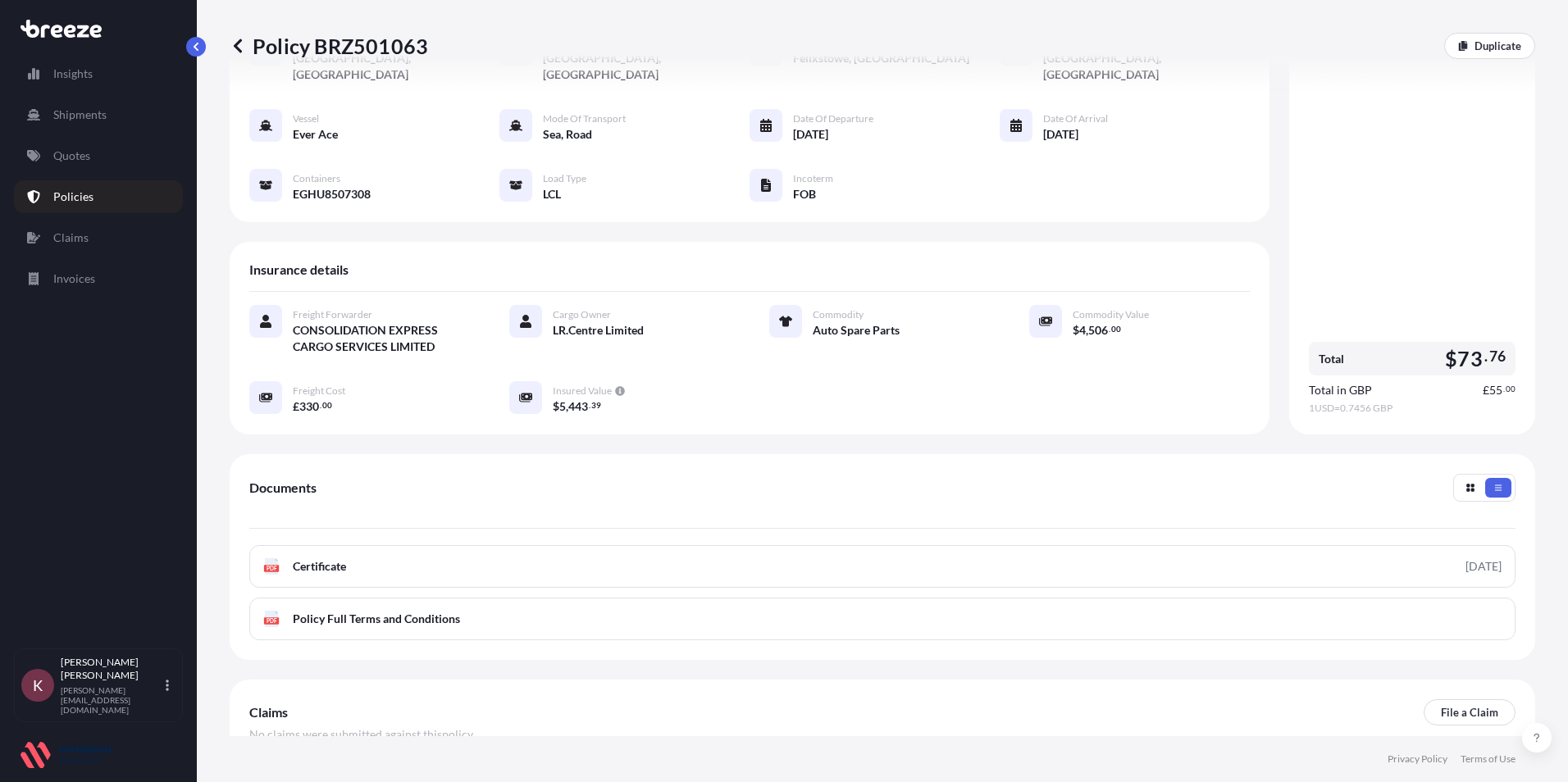
scroll to position [204, 0]
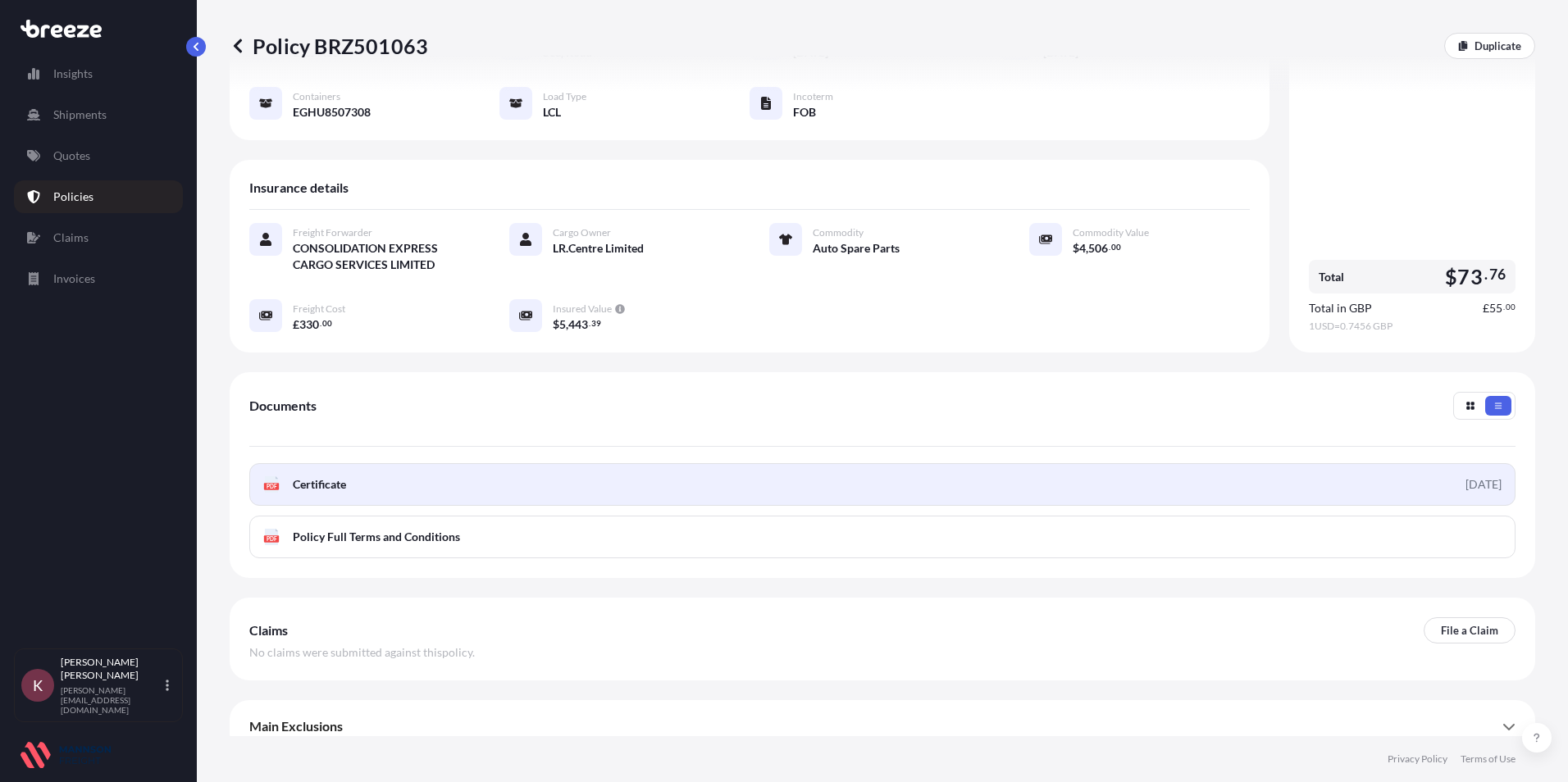
click at [276, 476] on icon at bounding box center [272, 484] width 14 height 16
